Goal: Information Seeking & Learning: Learn about a topic

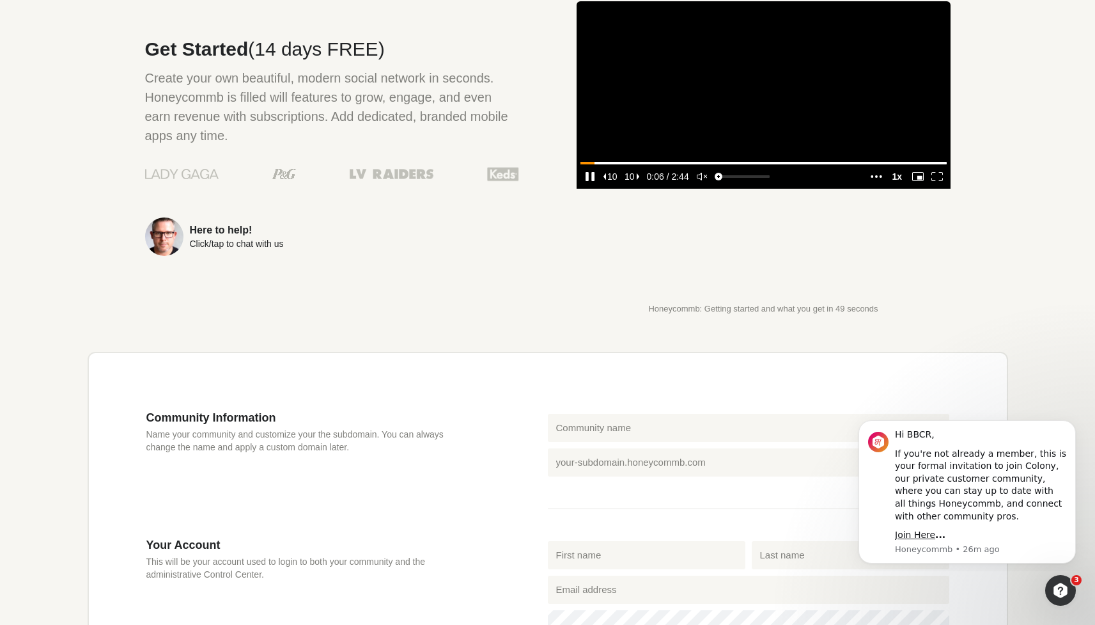
scroll to position [95, 0]
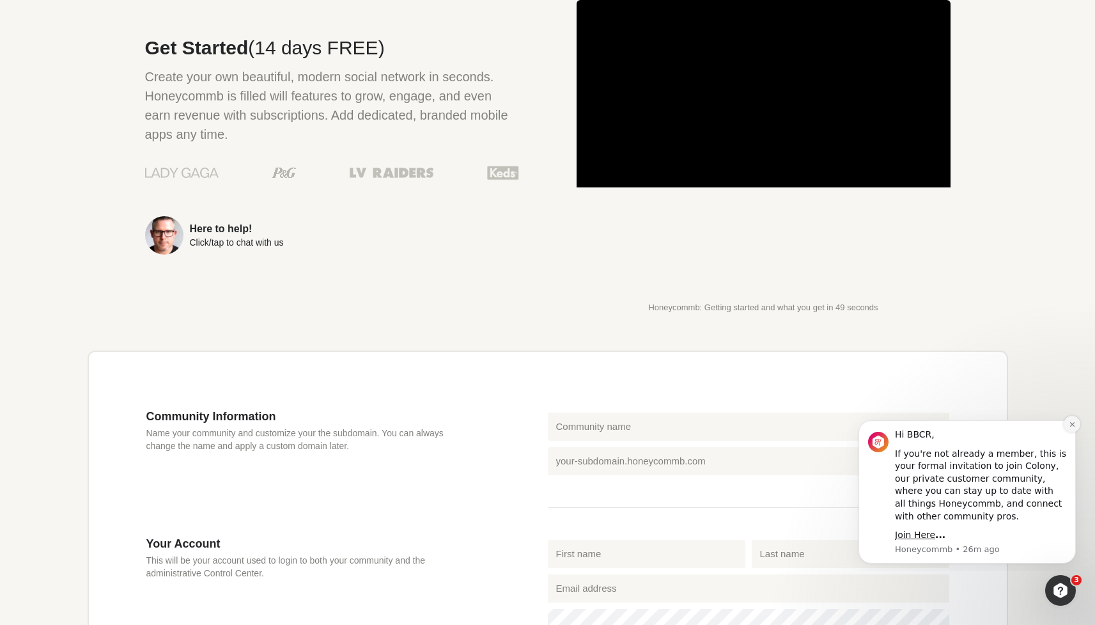
click at [1070, 418] on button "Dismiss notification" at bounding box center [1072, 424] width 17 height 17
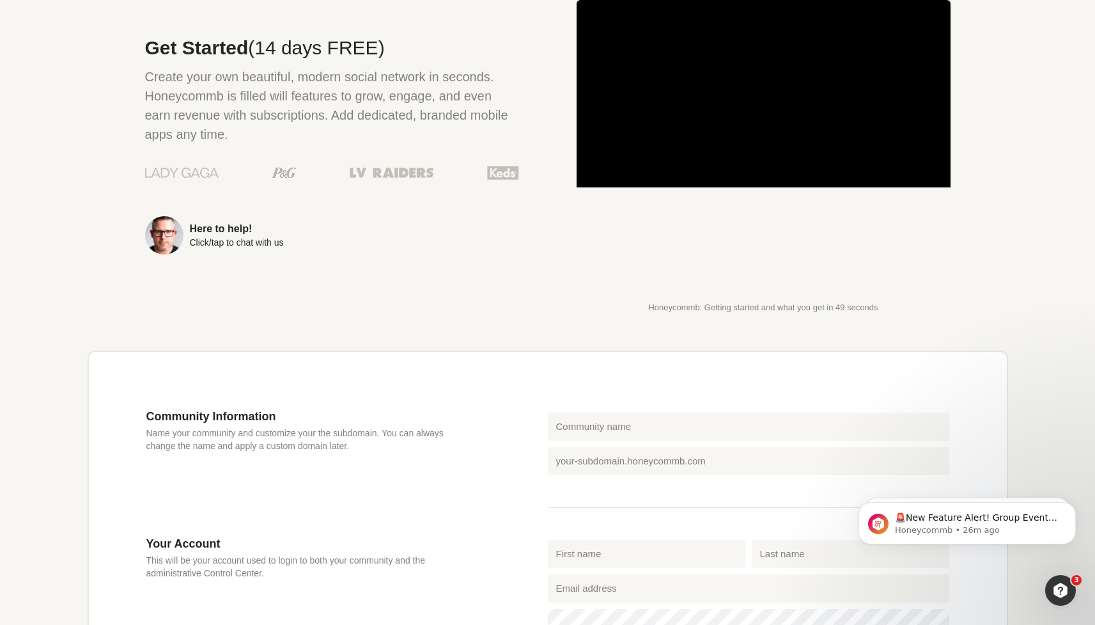
click at [338, 309] on div "Get Started (14 days FREE) Create your own beautiful, modern social network in …" at bounding box center [304, 156] width 432 height 312
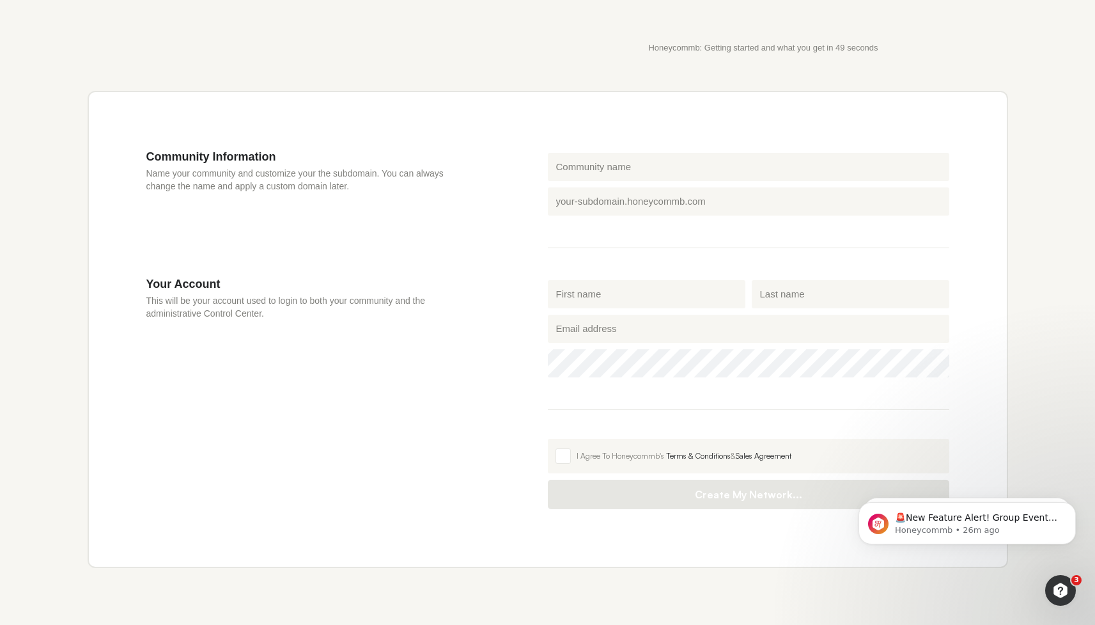
scroll to position [355, 0]
click at [577, 163] on input "Community name" at bounding box center [748, 166] width 401 height 28
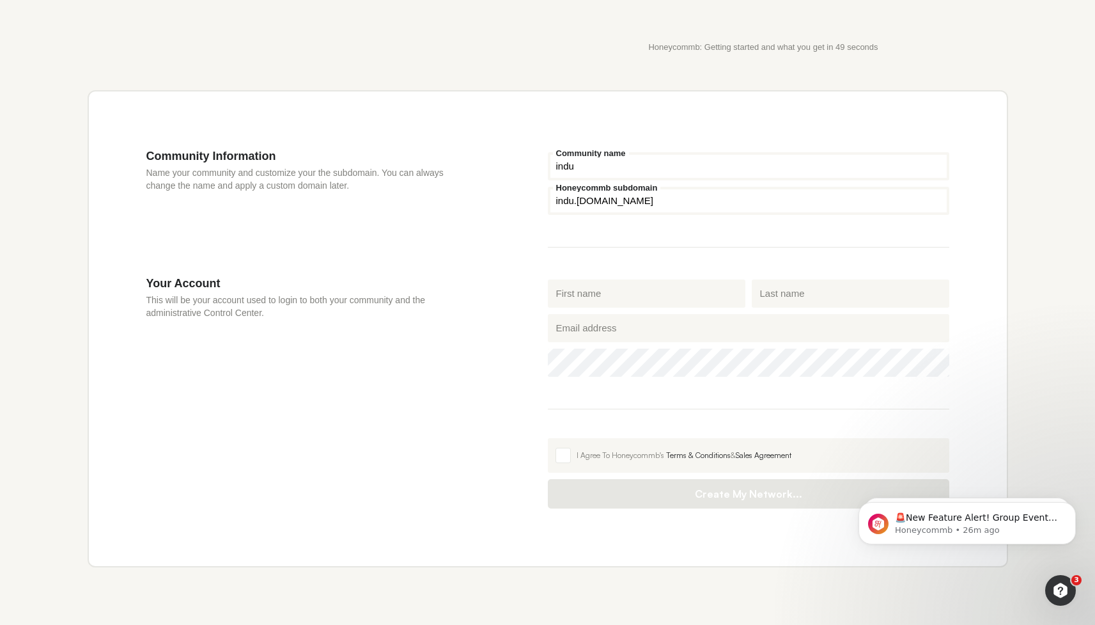
type input "indu"
drag, startPoint x: 573, startPoint y: 205, endPoint x: 541, endPoint y: 201, distance: 32.2
click at [541, 201] on section "Community Information Name your community and customize your the subdomain. You…" at bounding box center [547, 212] width 803 height 127
click at [497, 217] on div "Community Information Name your community and customize your the subdomain. You…" at bounding box center [346, 212] width 401 height 127
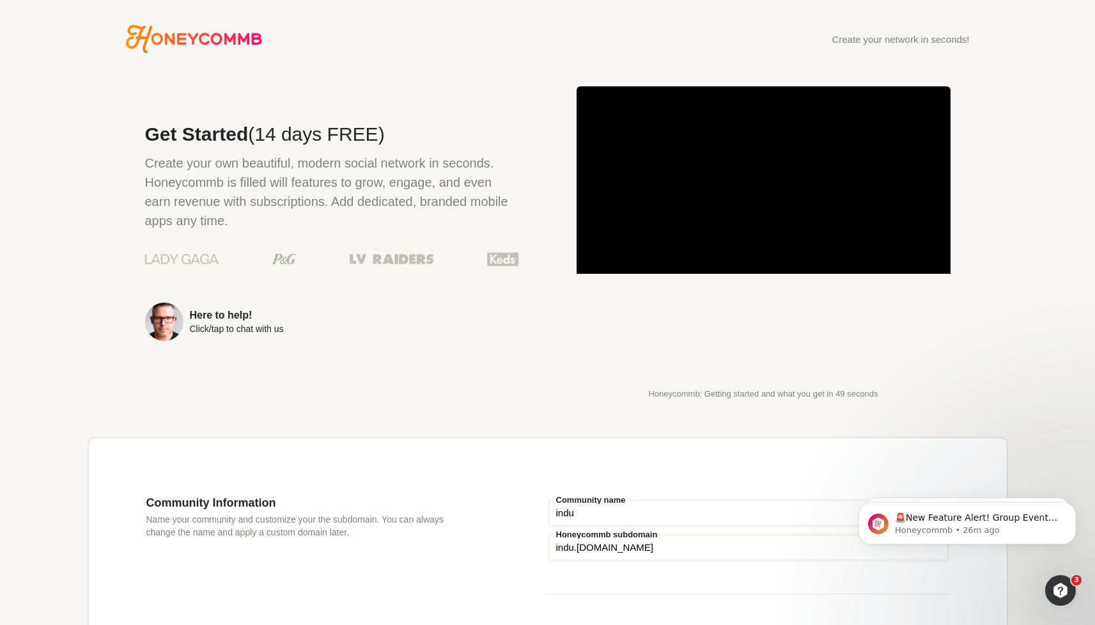
scroll to position [0, 0]
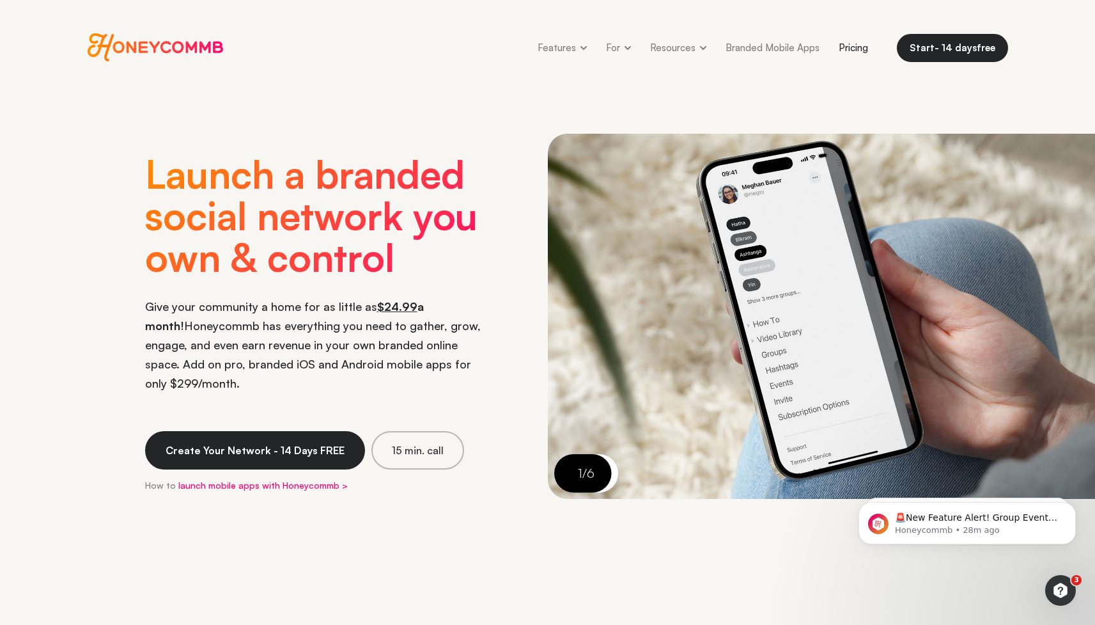
click at [857, 45] on link "Pricing" at bounding box center [853, 47] width 49 height 29
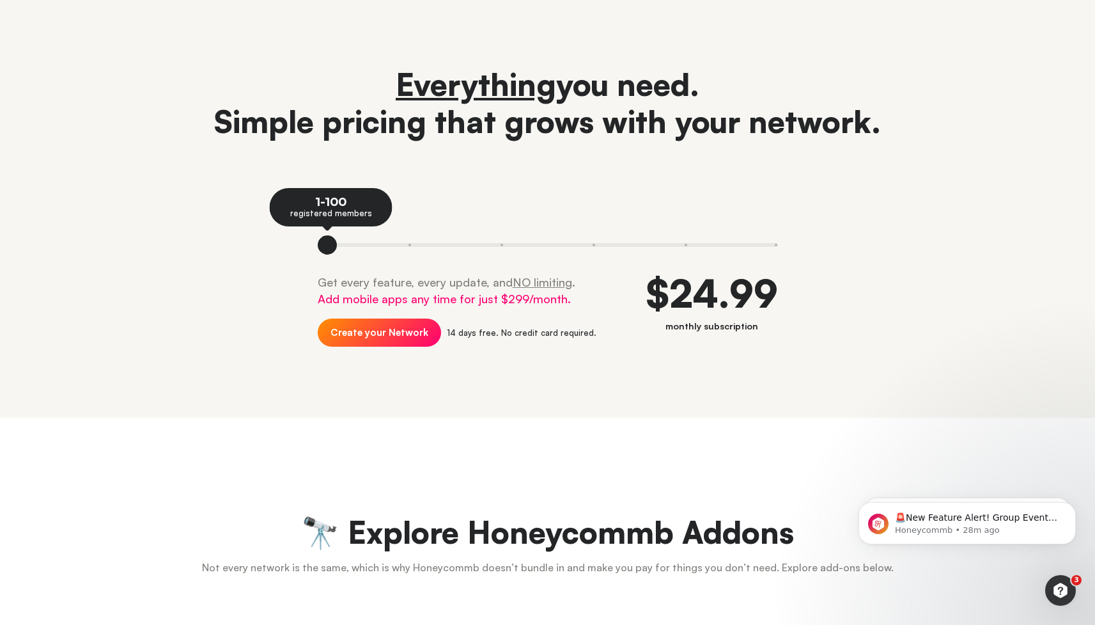
scroll to position [66, 0]
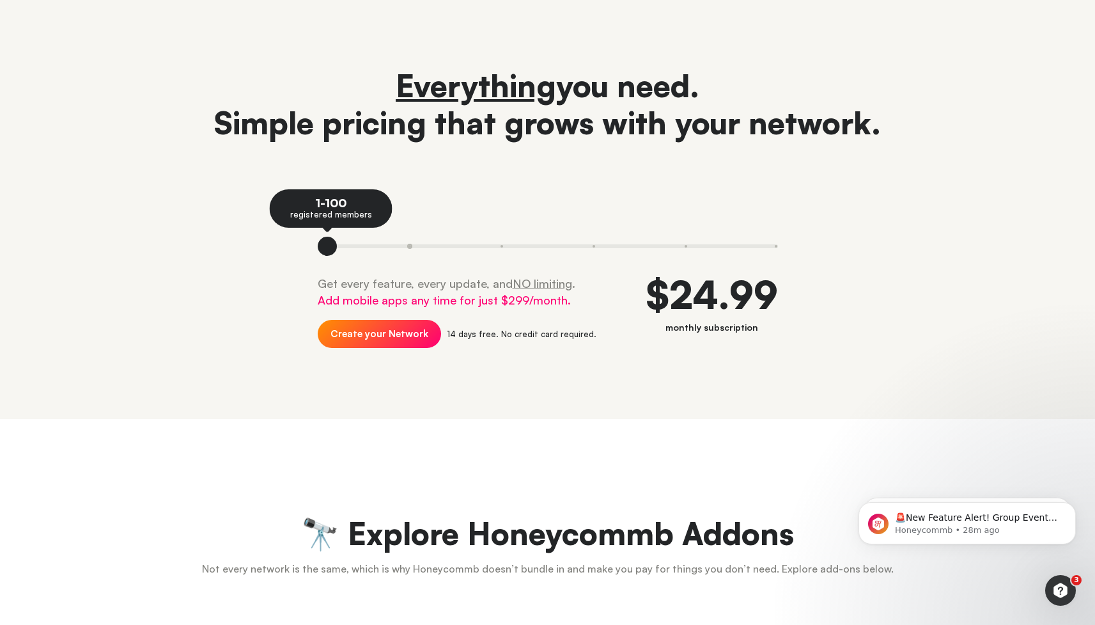
click at [410, 246] on button at bounding box center [410, 246] width 92 height 19
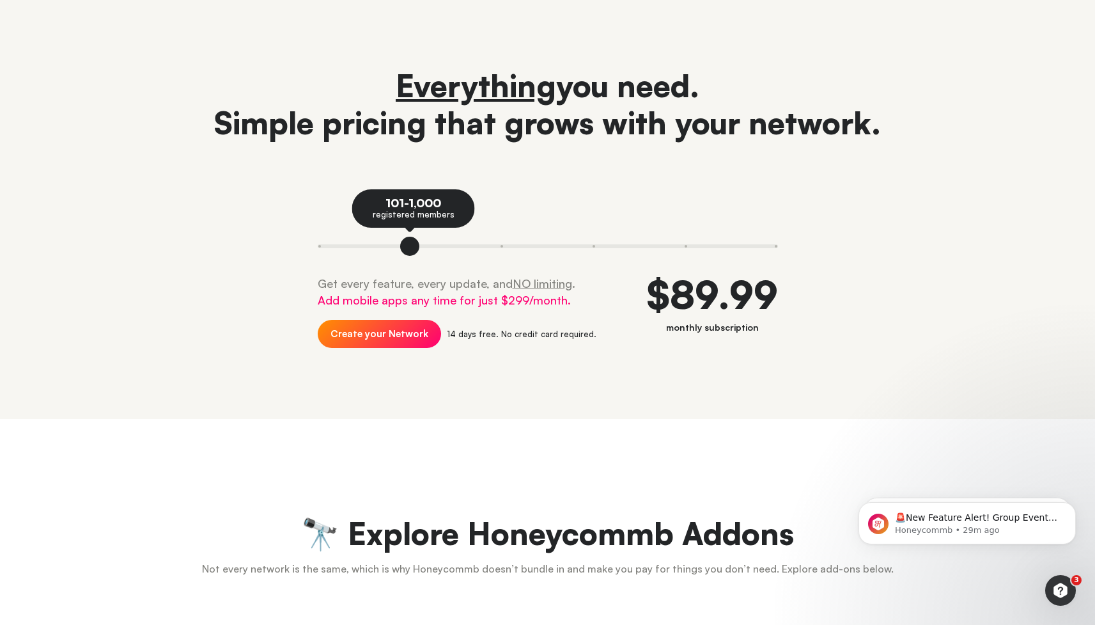
click at [518, 386] on header "Everything you need. Simple pricing that grows with your network. 101-1,000 reg…" at bounding box center [547, 224] width 1095 height 390
click at [325, 242] on button at bounding box center [341, 246] width 46 height 19
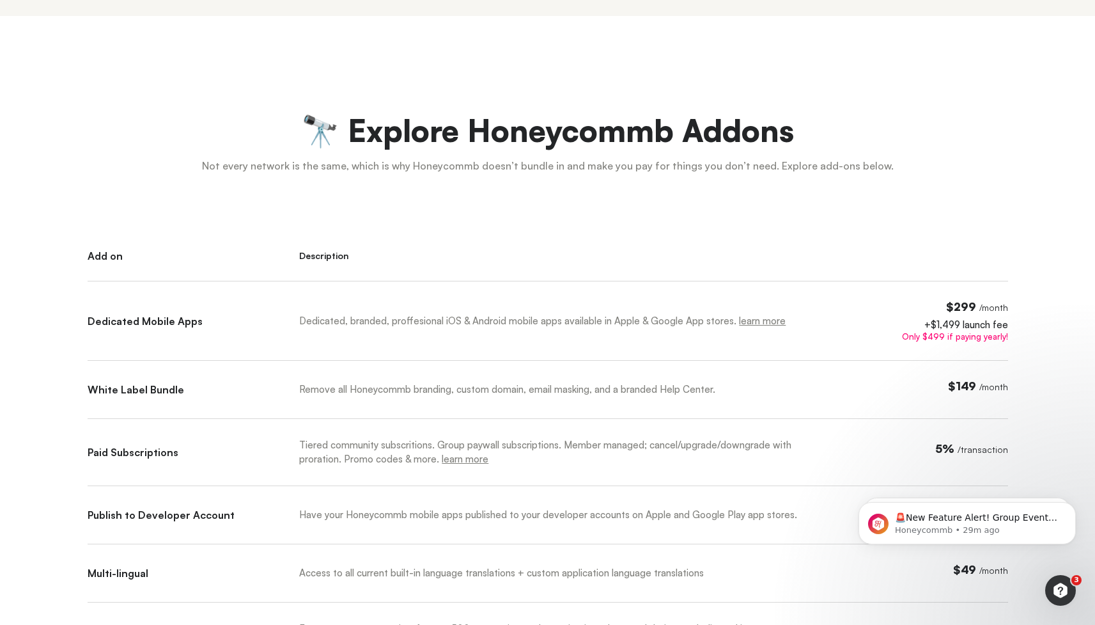
scroll to position [474, 0]
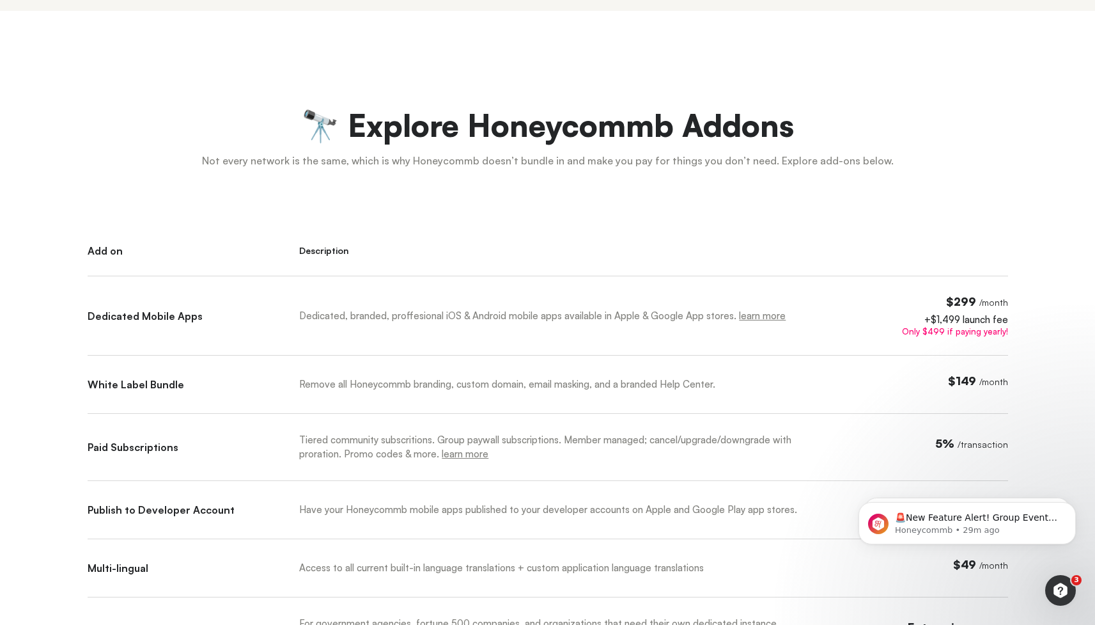
click at [967, 301] on span "$299" at bounding box center [961, 301] width 30 height 14
click at [995, 299] on span "/ month" at bounding box center [993, 302] width 29 height 11
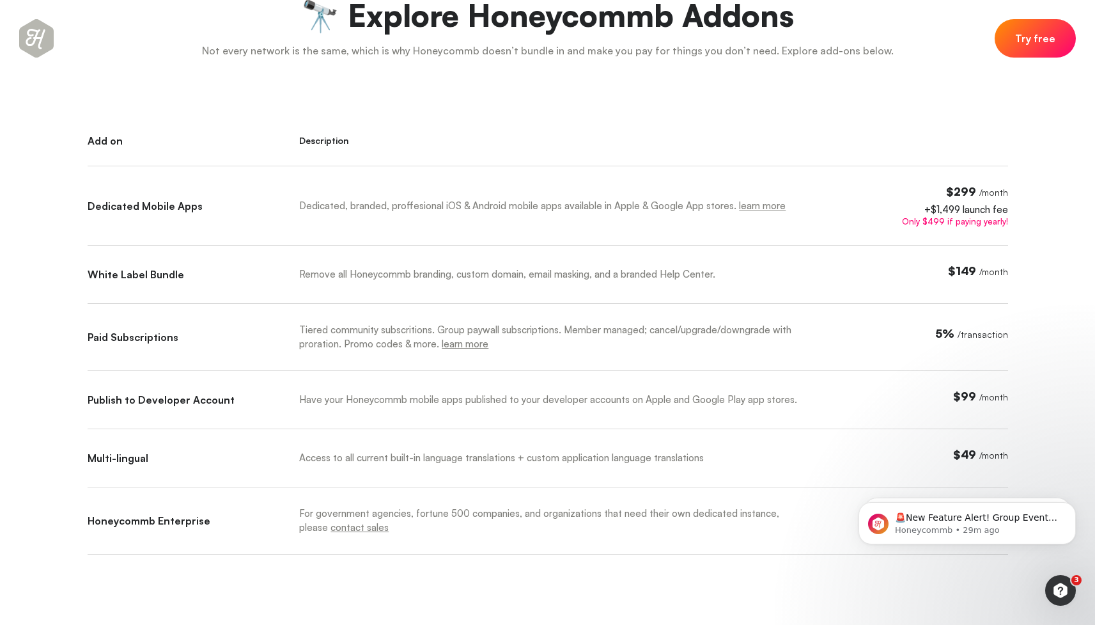
scroll to position [586, 0]
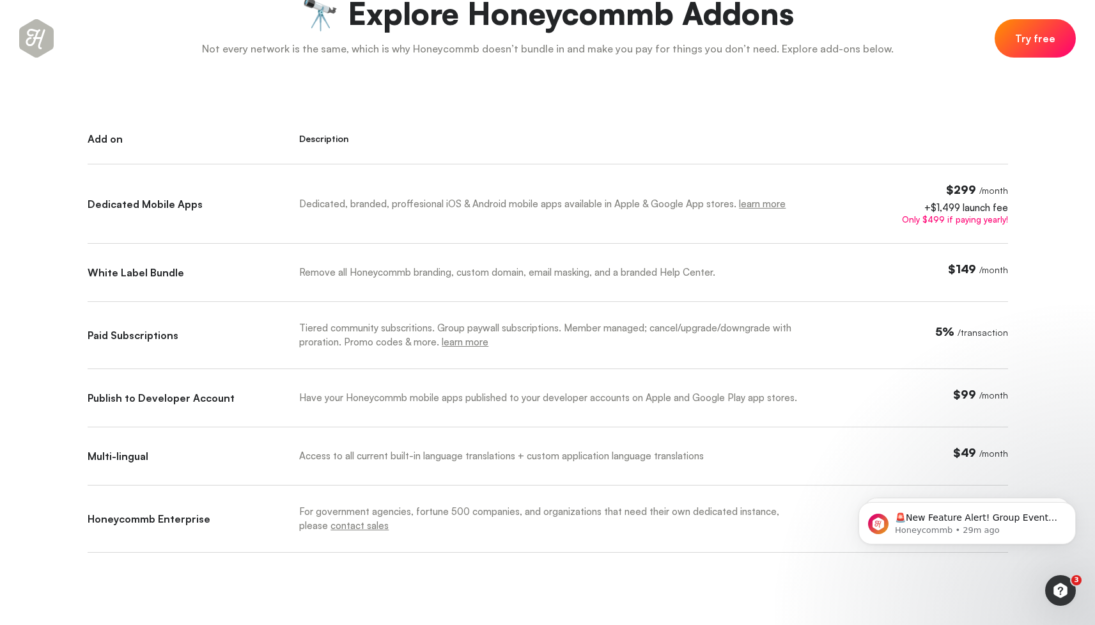
click at [929, 205] on div "+$1,499 launch fee" at bounding box center [941, 208] width 132 height 10
click at [930, 205] on div "+$1,499 launch fee" at bounding box center [941, 208] width 132 height 10
click at [956, 188] on span "$299" at bounding box center [961, 189] width 30 height 14
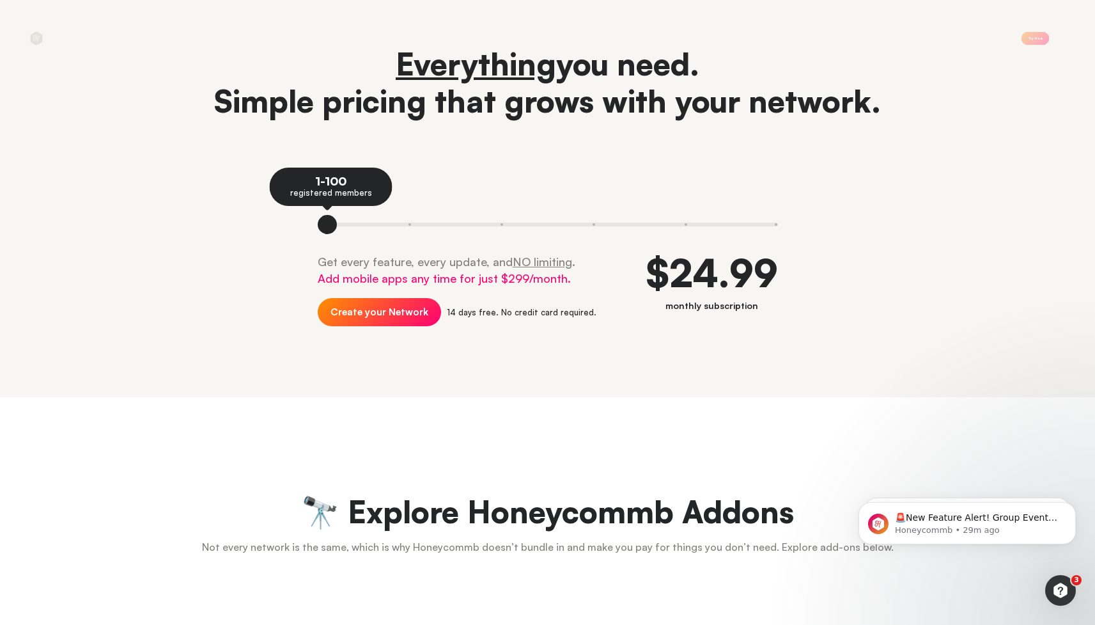
scroll to position [0, 0]
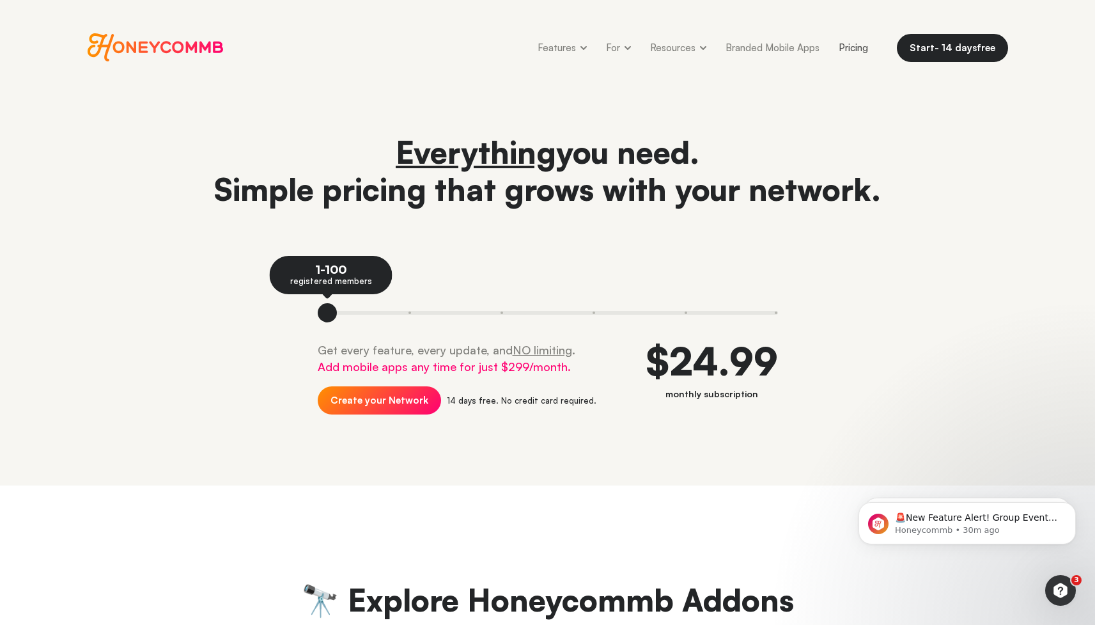
click at [731, 460] on header "Everything you need. Simple pricing that grows with your network. 1-100 registe…" at bounding box center [547, 290] width 1095 height 390
click at [1077, 457] on button "Dismiss notification" at bounding box center [1072, 459] width 17 height 17
click at [1069, 504] on icon "Dismiss notification" at bounding box center [1072, 505] width 7 height 7
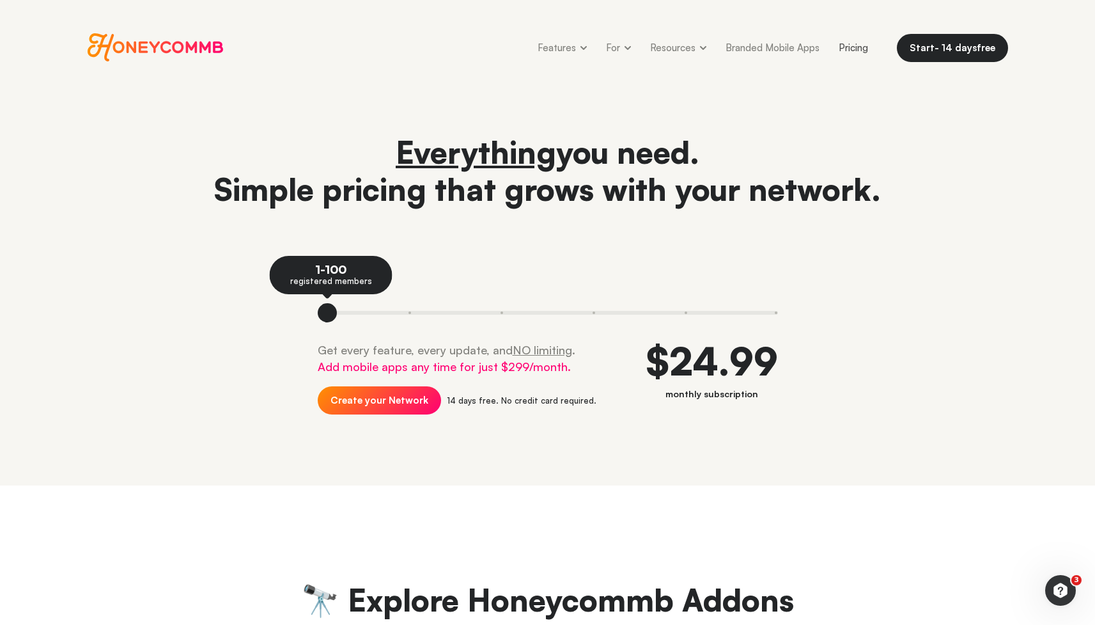
click at [786, 469] on header "Everything you need. Simple pricing that grows with your network. 1-100 registe…" at bounding box center [547, 290] width 1095 height 390
click at [159, 162] on h1 "Everything you need. Simple pricing that grows with your network." at bounding box center [548, 171] width 921 height 74
